Goal: Task Accomplishment & Management: Manage account settings

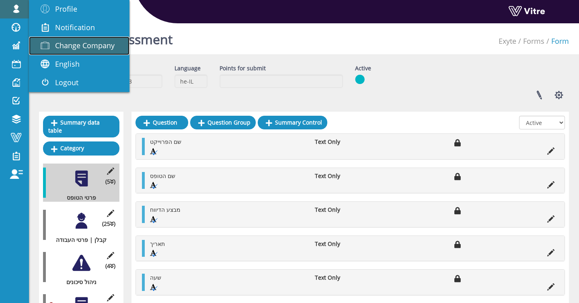
click at [84, 43] on span "Change Company" at bounding box center [84, 46] width 59 height 10
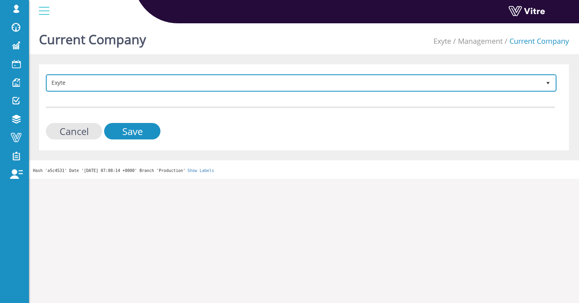
click at [92, 82] on span "Exyte" at bounding box center [293, 83] width 493 height 14
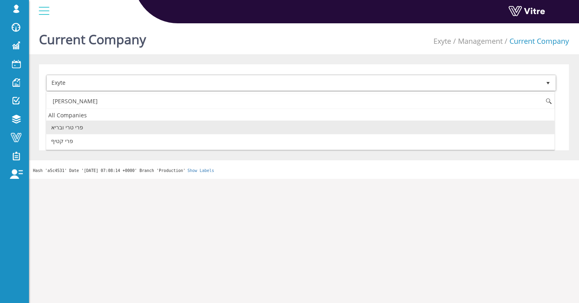
type input "פרי"
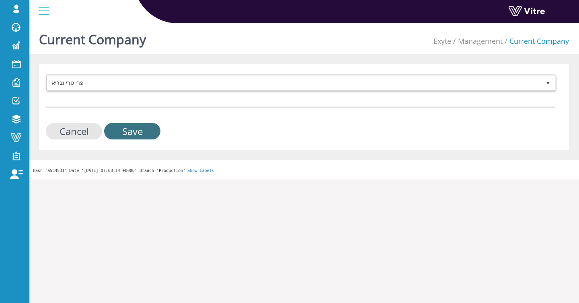
click at [117, 127] on input "Save" at bounding box center [132, 131] width 56 height 16
